Goal: Information Seeking & Learning: Check status

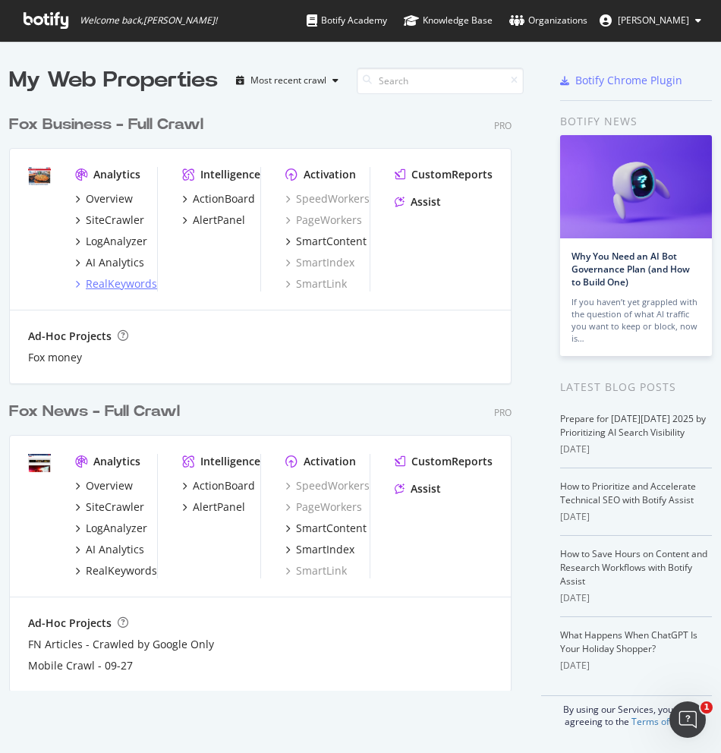
click at [105, 278] on div "RealKeywords" at bounding box center [121, 283] width 71 height 15
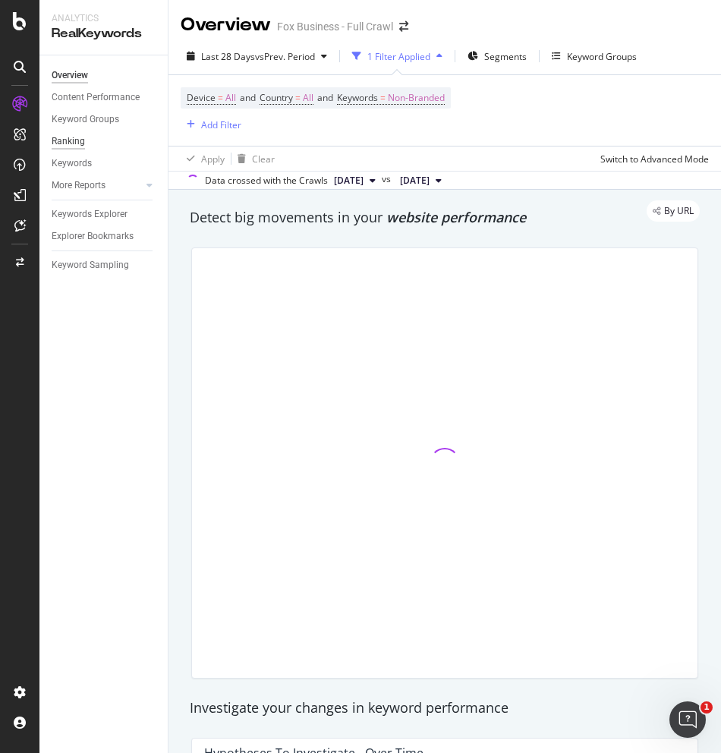
click at [77, 144] on div "Ranking" at bounding box center [68, 142] width 33 height 16
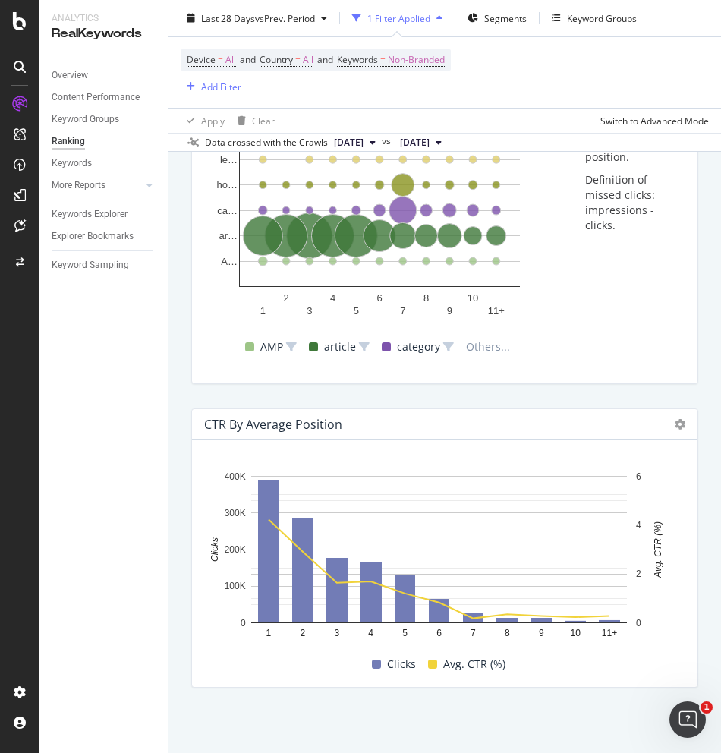
scroll to position [1156, 0]
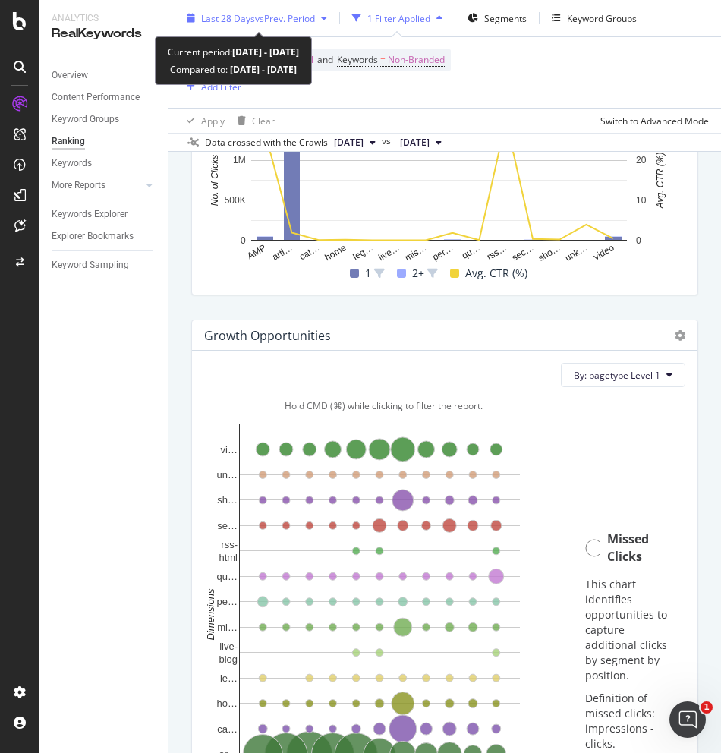
click at [304, 18] on span "vs Prev. Period" at bounding box center [285, 17] width 60 height 13
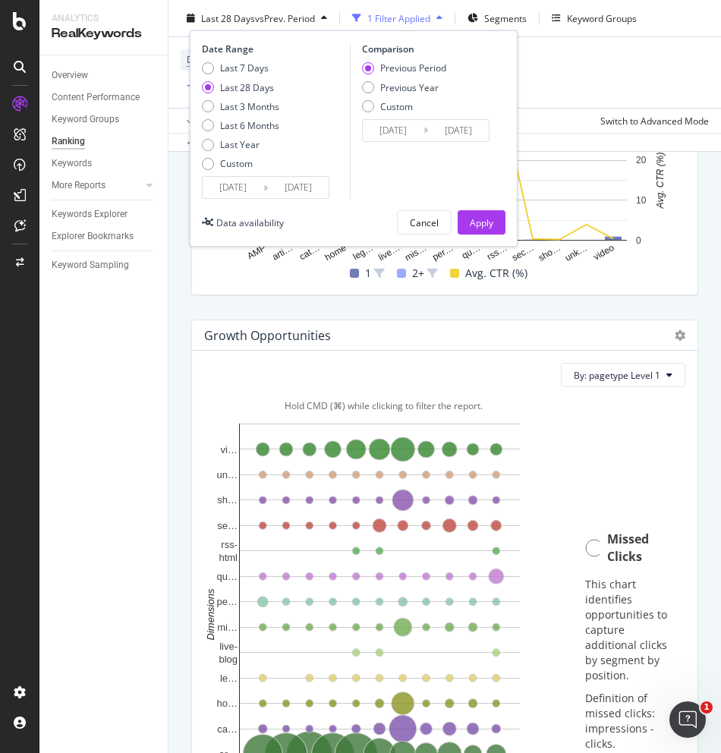
click at [200, 70] on div "Date Range Last 7 Days Last 28 Days Last 3 Months Last 6 Months Last Year Custo…" at bounding box center [354, 138] width 328 height 216
click at [209, 65] on div "Last 7 Days" at bounding box center [208, 68] width 12 height 12
type input "[DATE]"
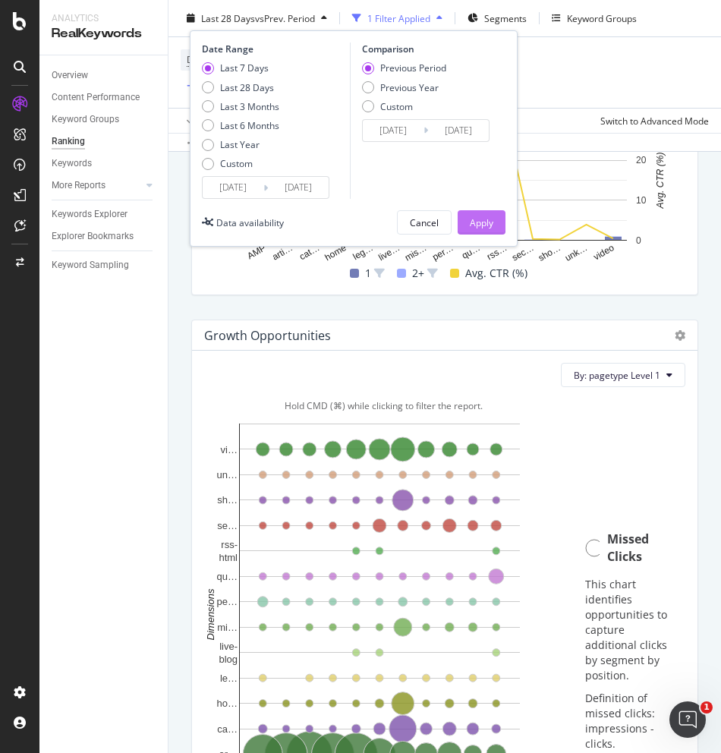
click at [474, 221] on div "Apply" at bounding box center [482, 222] width 24 height 13
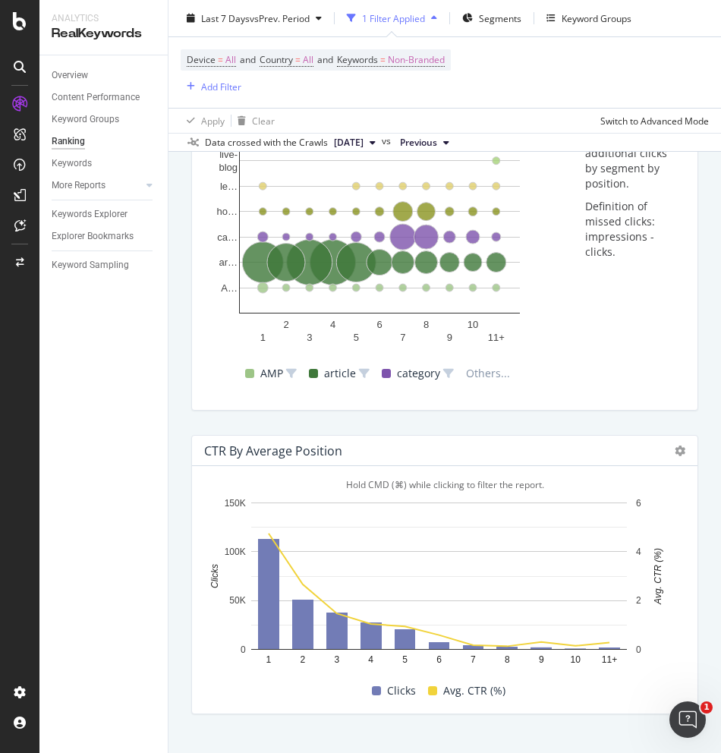
scroll to position [1675, 0]
